Goal: Check status

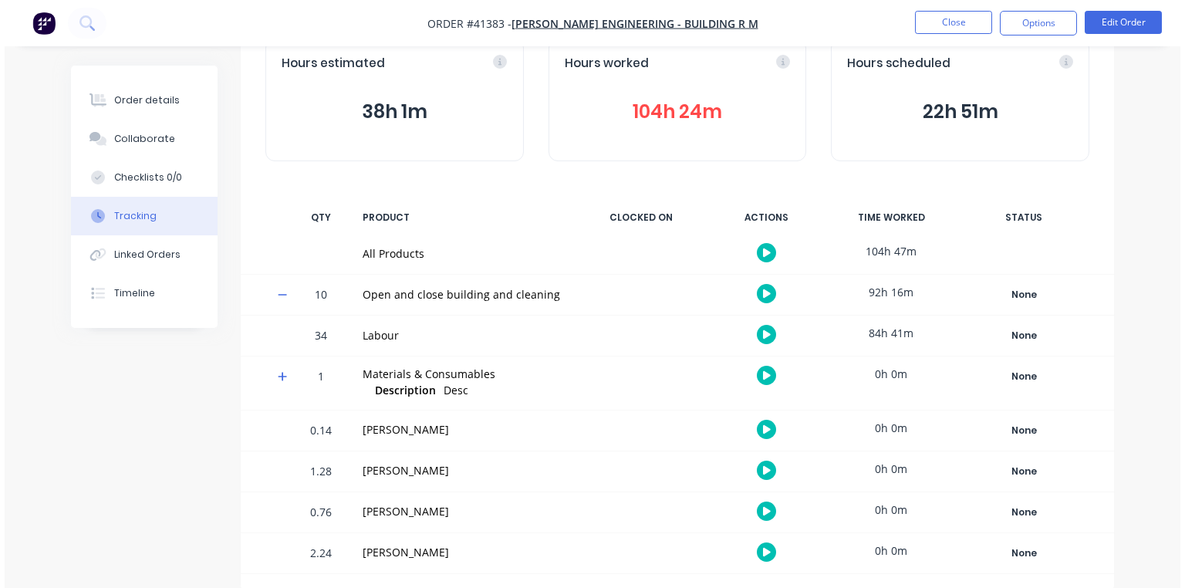
scroll to position [91, 0]
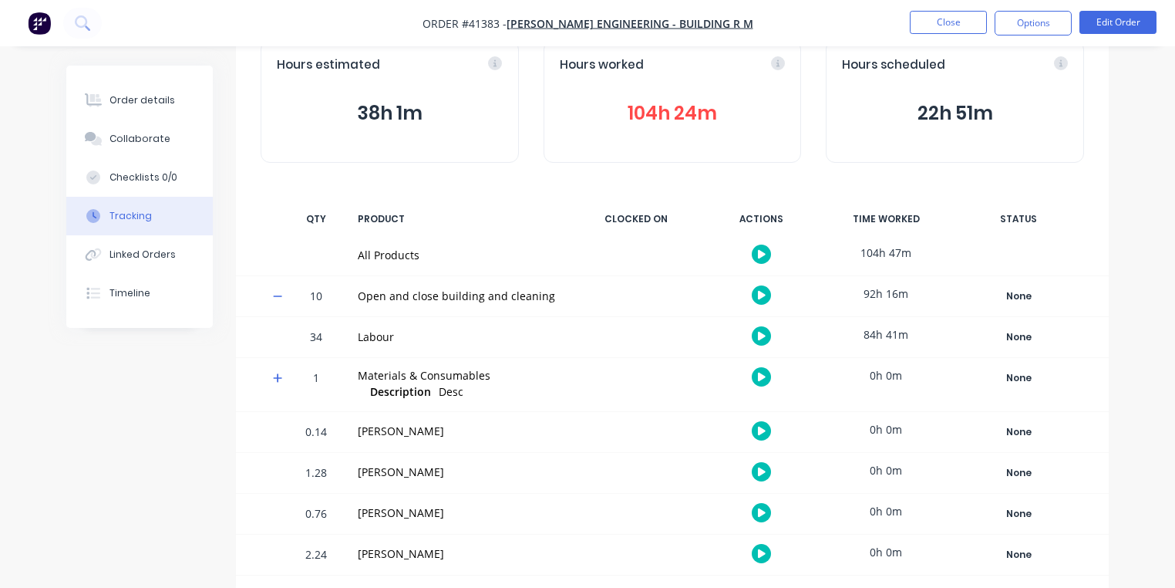
click at [436, 511] on div "[PERSON_NAME]" at bounding box center [459, 512] width 202 height 16
click at [762, 512] on icon "button" at bounding box center [762, 512] width 8 height 8
